Goal: Task Accomplishment & Management: Use online tool/utility

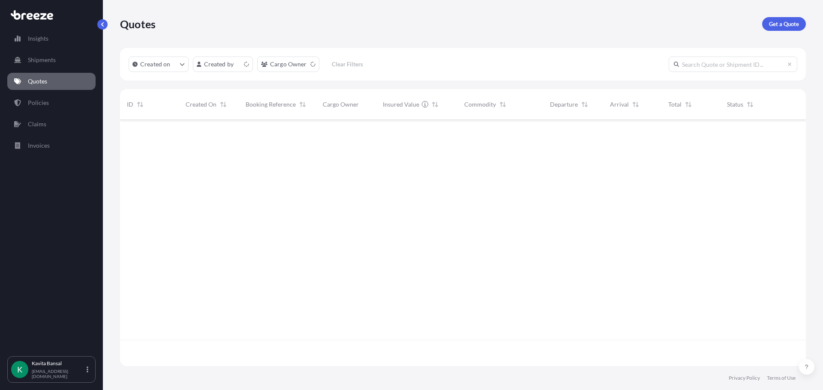
scroll to position [245, 679]
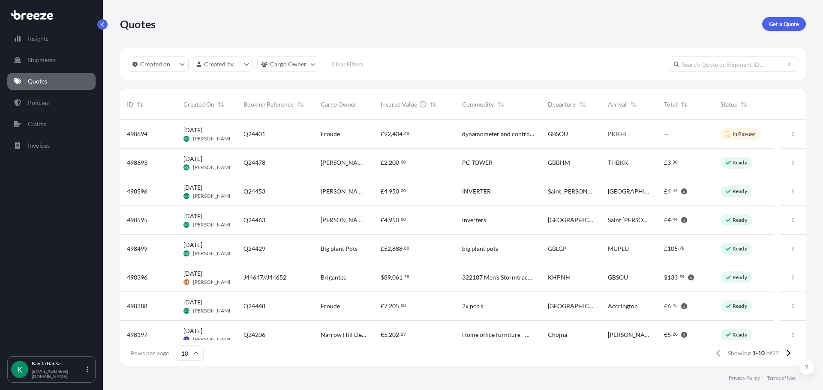
click at [374, 168] on div "£ 2 , 200 . 00" at bounding box center [414, 163] width 81 height 29
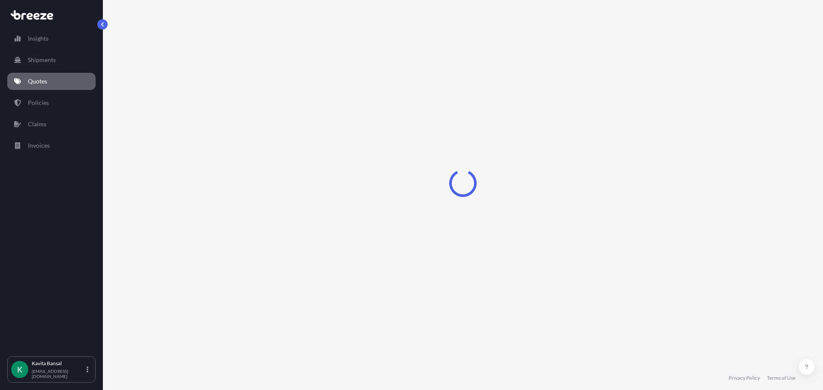
select select "Road"
select select "Air"
select select "Road"
select select "1"
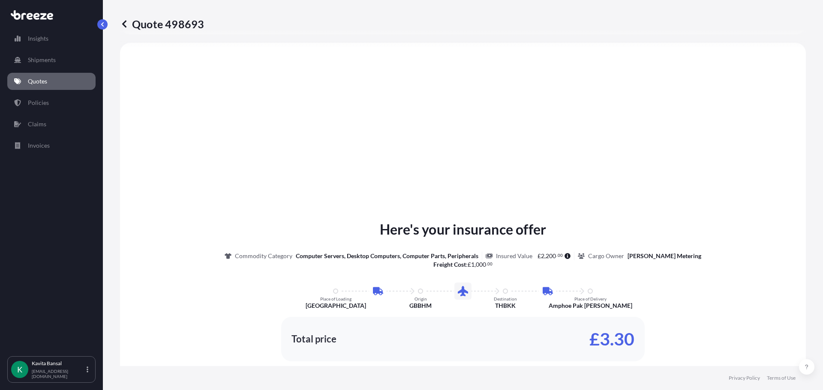
scroll to position [86, 0]
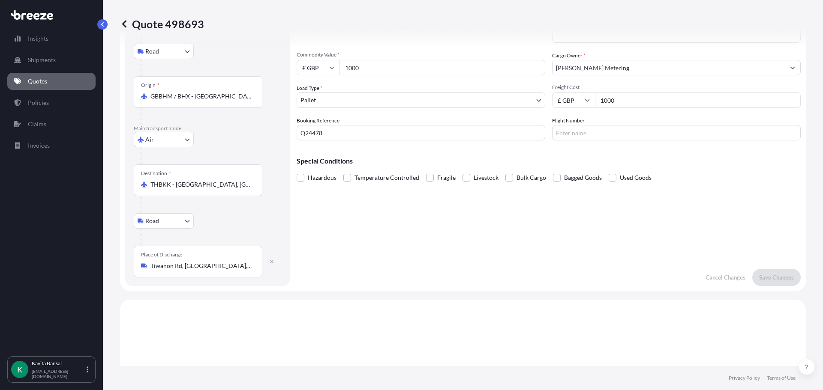
drag, startPoint x: 617, startPoint y: 103, endPoint x: 563, endPoint y: 100, distance: 54.5
click at [563, 100] on div "£ GBP 1000" at bounding box center [676, 100] width 248 height 15
type input "539"
click at [761, 280] on p "Save Changes" at bounding box center [776, 277] width 35 height 9
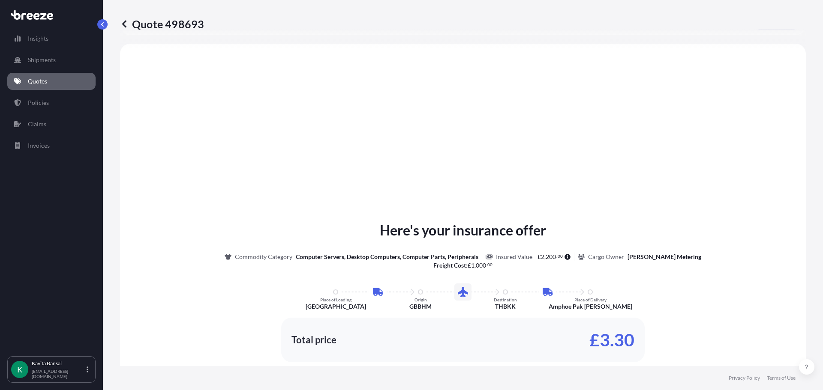
scroll to position [343, 0]
select select "Road"
select select "Air"
select select "Road"
select select "1"
